Goal: Navigation & Orientation: Find specific page/section

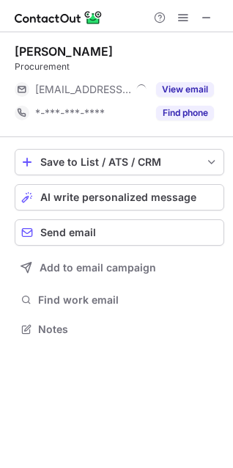
scroll to position [319, 233]
